Goal: Use online tool/utility: Utilize a website feature to perform a specific function

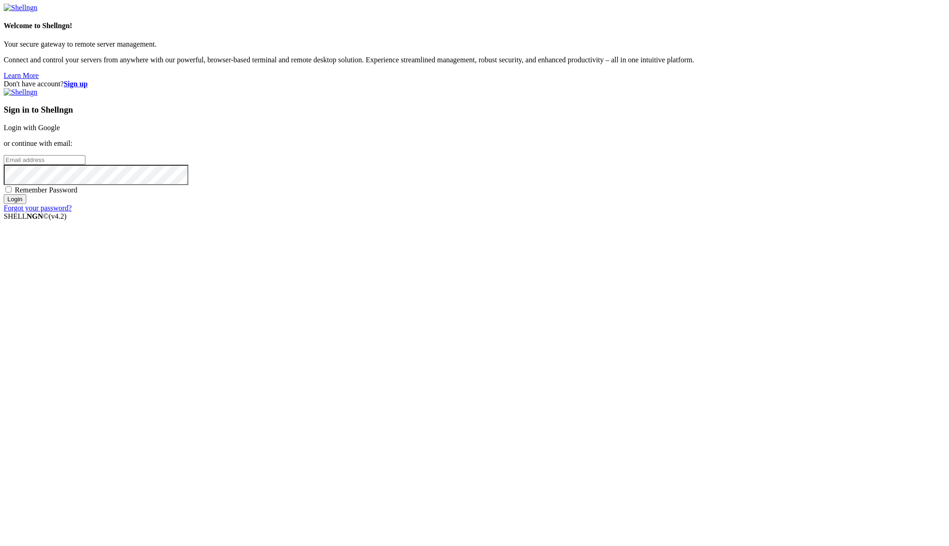
click at [60, 132] on link "Login with Google" at bounding box center [32, 128] width 56 height 8
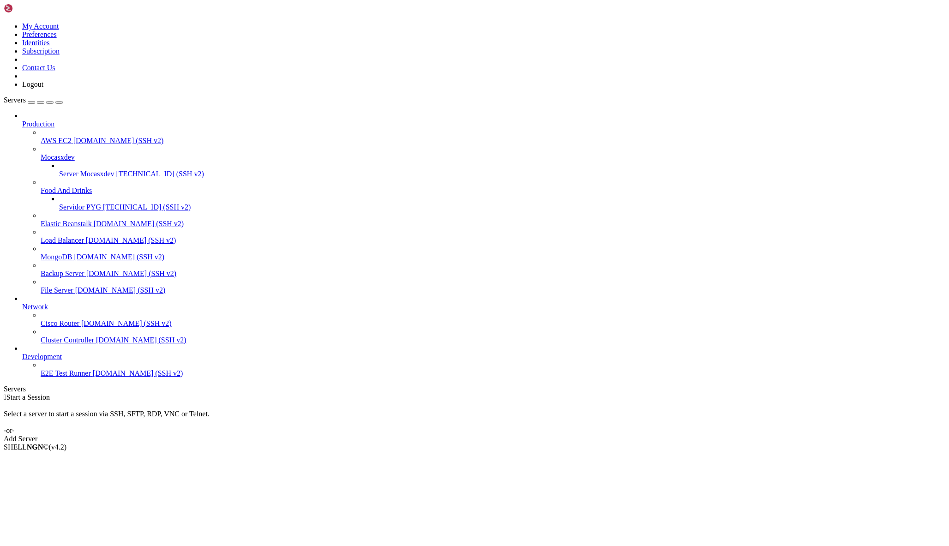
click at [116, 170] on span "[TECHNICAL_ID] (SSH v2)" at bounding box center [160, 174] width 88 height 8
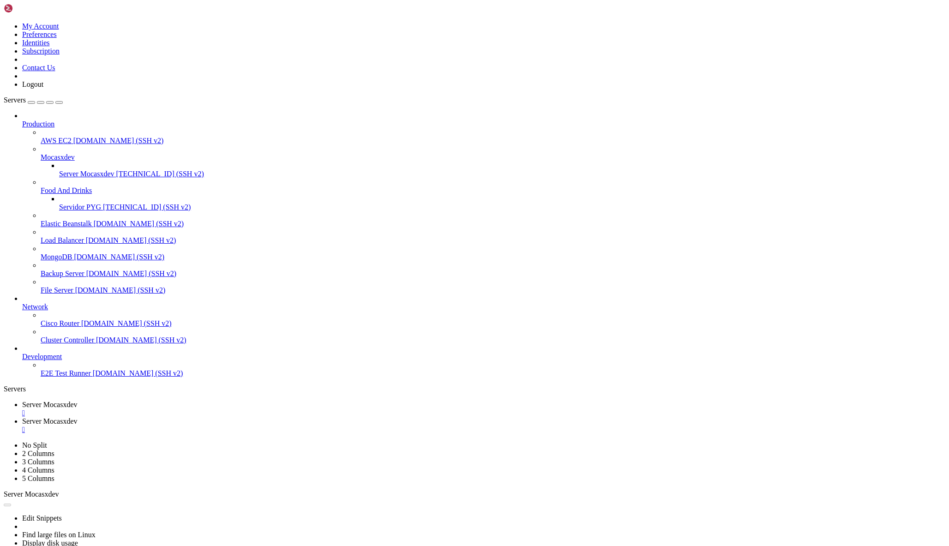
type input "/home/ubuntu/universal_foods/addons"
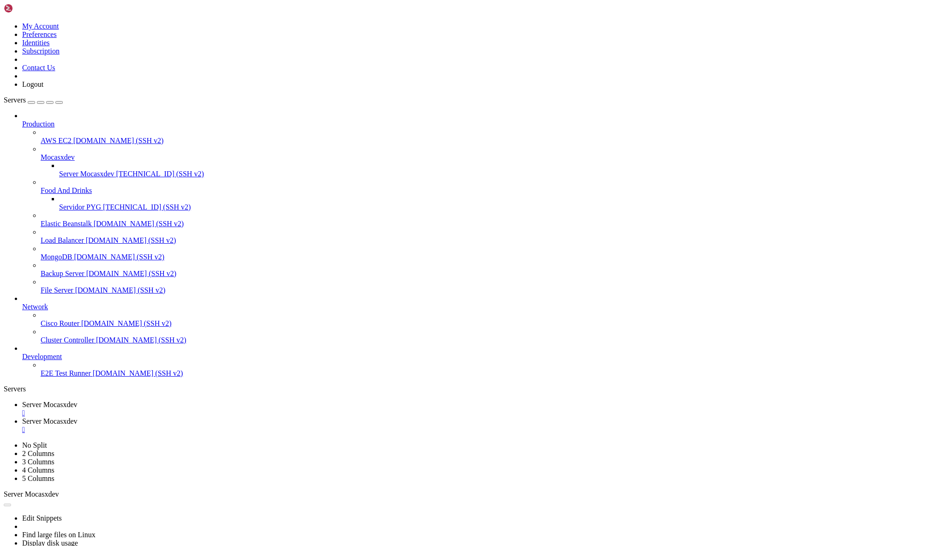
click at [129, 401] on link "Server Mocasxdev " at bounding box center [483, 409] width 923 height 17
click at [194, 409] on div "" at bounding box center [483, 413] width 923 height 8
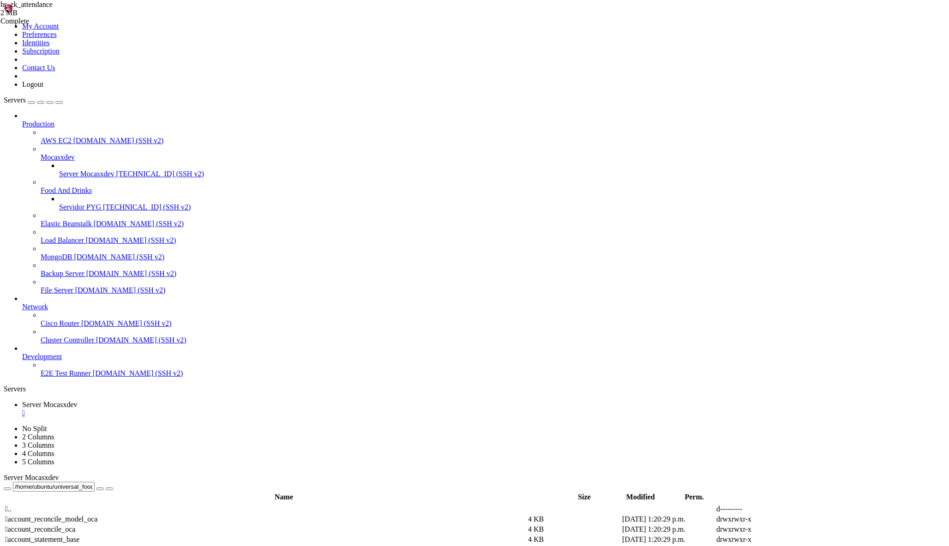
click at [89, 170] on span "Server Mocasxdev" at bounding box center [86, 174] width 55 height 8
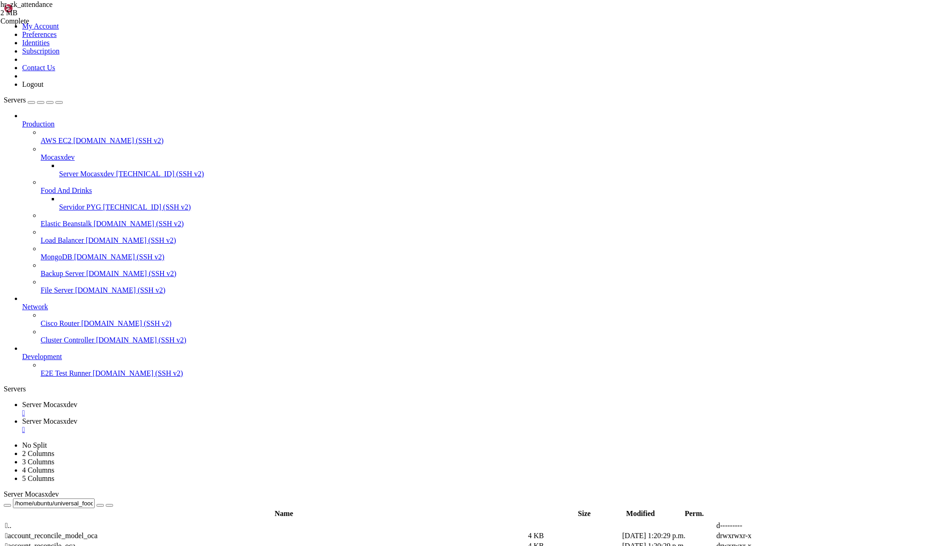
scroll to position [230, 0]
drag, startPoint x: 98, startPoint y: 1438, endPoint x: 174, endPoint y: 1437, distance: 75.2
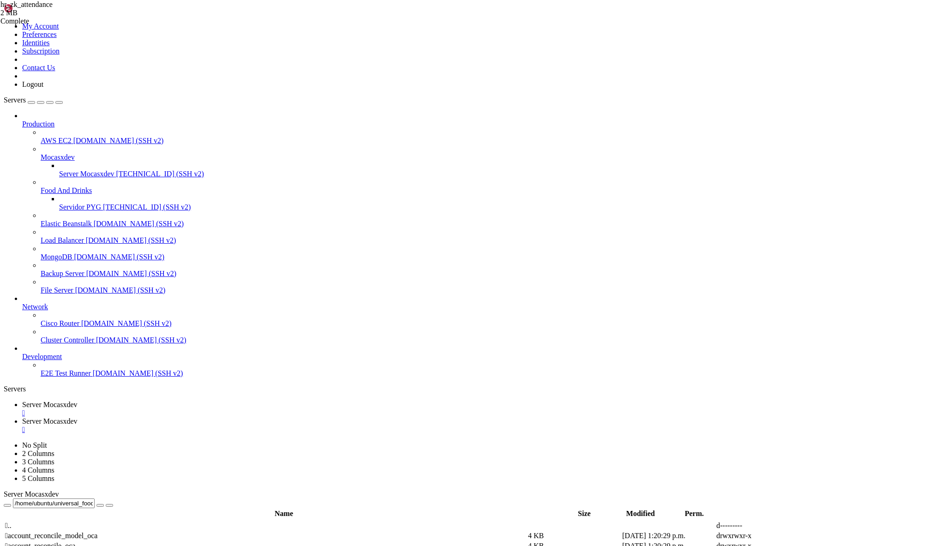
copy x-row "odoo-universal-food"
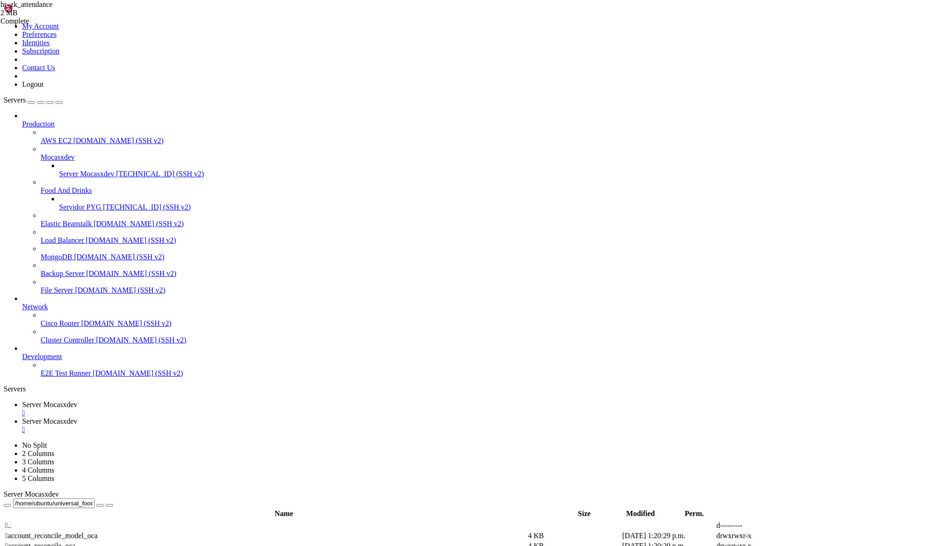
scroll to position [759, 0]
